Goal: Navigation & Orientation: Understand site structure

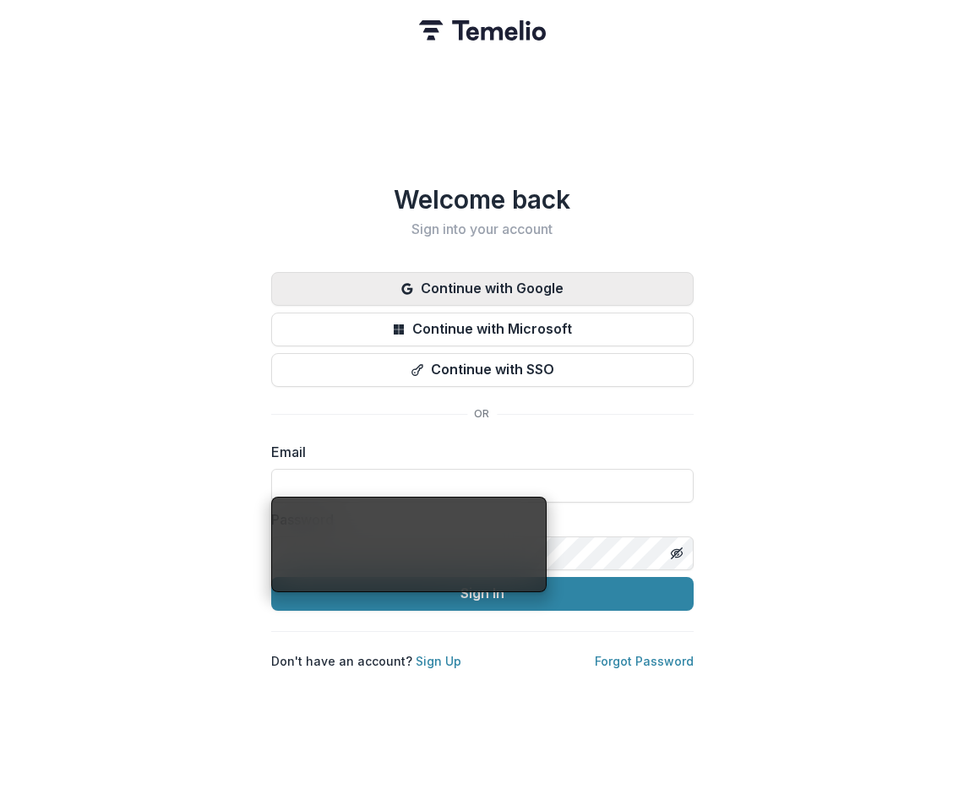
type input "**********"
click at [427, 274] on button "Continue with Google" at bounding box center [482, 289] width 422 height 34
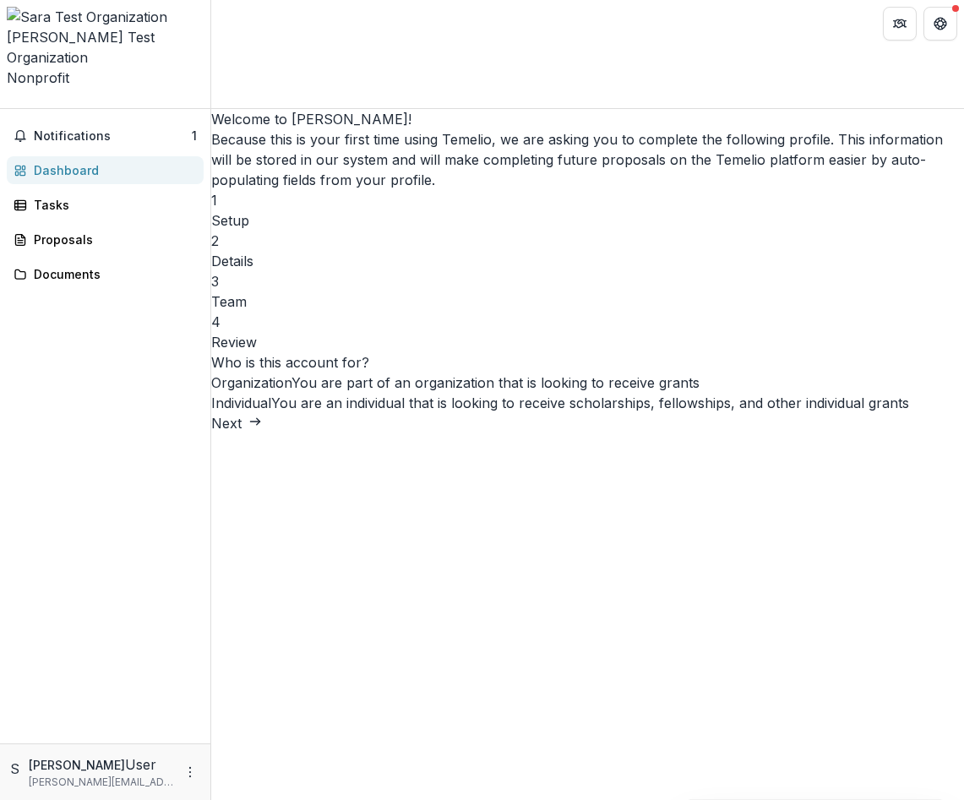
click at [7, 103] on icon "Open entity switcher" at bounding box center [7, 103] width 0 height 0
click at [942, 15] on button "Get Help" at bounding box center [940, 24] width 34 height 34
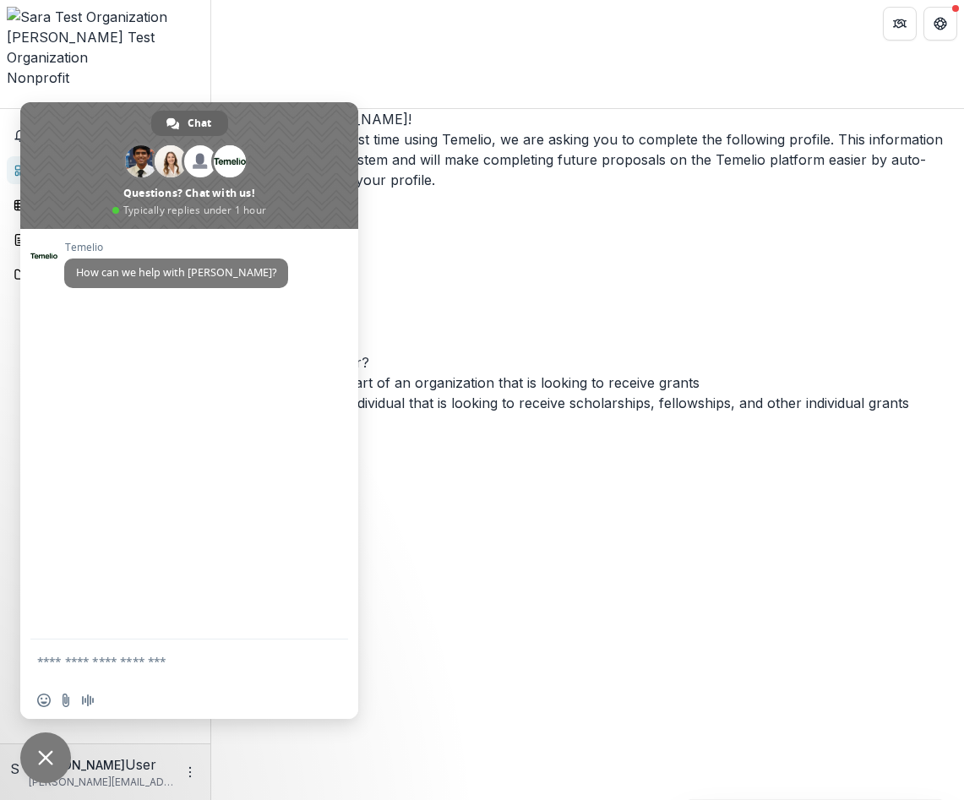
click at [450, 109] on div "Welcome to [PERSON_NAME]! Because this is your first time using Temelio, we are…" at bounding box center [587, 271] width 753 height 324
click at [98, 27] on div "[PERSON_NAME] Test Organization Nonprofit" at bounding box center [105, 57] width 197 height 61
click at [260, 109] on div "Welcome to Temelio! Because this is your first time using Temelio, we are askin…" at bounding box center [587, 271] width 753 height 324
